Goal: Information Seeking & Learning: Learn about a topic

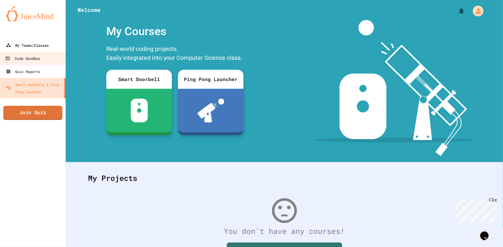
click at [37, 54] on link "Code Sandbox" at bounding box center [33, 58] width 68 height 13
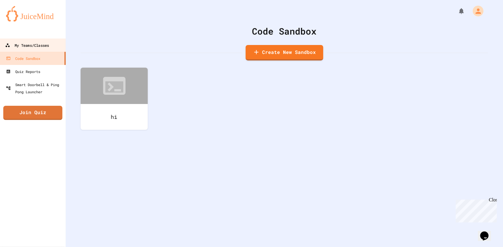
click at [39, 50] on link "My Teams/Classes" at bounding box center [33, 45] width 68 height 13
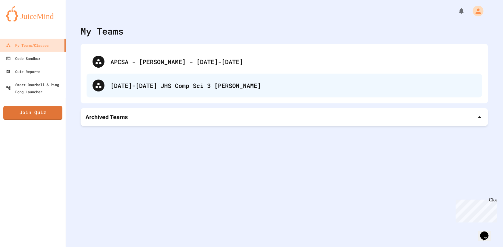
click at [134, 81] on div "[DATE]-[DATE] JHS Comp Sci 3 [PERSON_NAME]" at bounding box center [293, 85] width 366 height 9
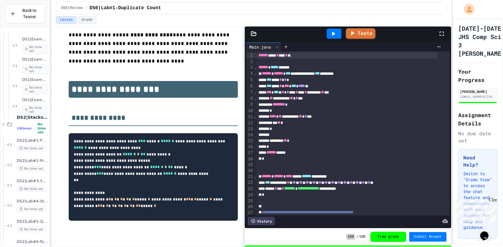
scroll to position [421, 0]
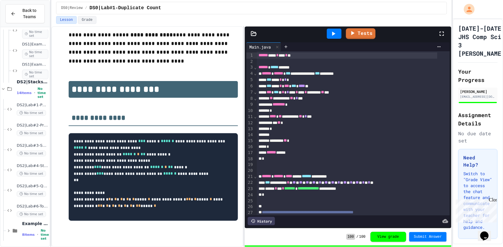
click at [24, 204] on div "DS2|Lab#6-[GEOGRAPHIC_DATA](Extra Credit) No time set" at bounding box center [28, 211] width 44 height 20
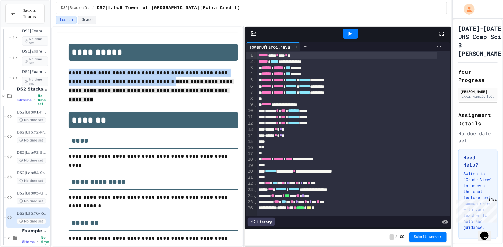
drag, startPoint x: 68, startPoint y: 73, endPoint x: 150, endPoint y: 88, distance: 83.2
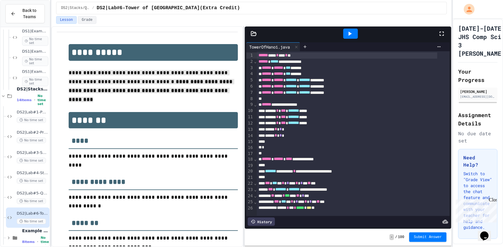
drag, startPoint x: 90, startPoint y: 119, endPoint x: 92, endPoint y: 117, distance: 3.2
click at [92, 117] on h1 "*******" at bounding box center [153, 120] width 169 height 17
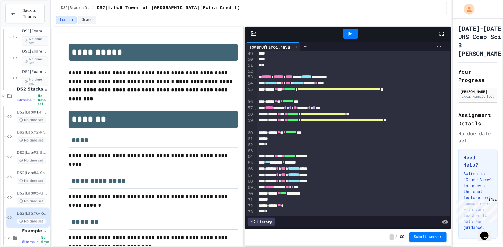
scroll to position [357, 0]
